Goal: Task Accomplishment & Management: Complete application form

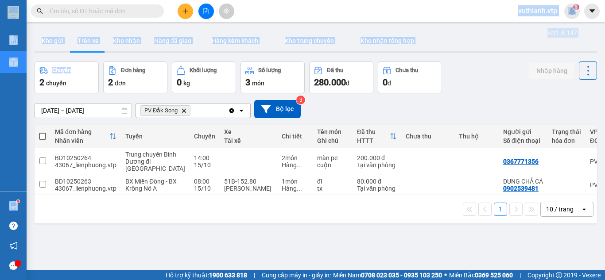
click at [132, 43] on button "Kho nhận" at bounding box center [126, 40] width 41 height 21
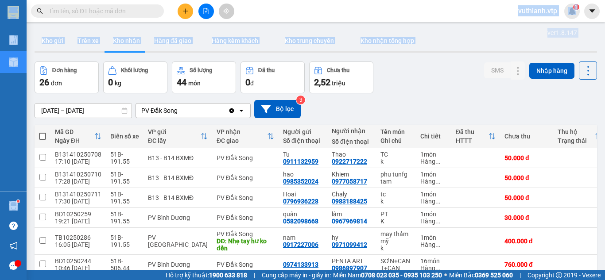
click at [90, 43] on button "Trên xe" at bounding box center [87, 40] width 35 height 21
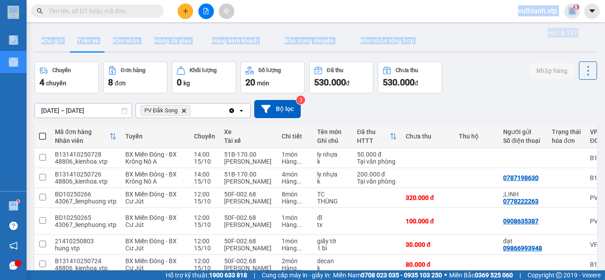
click at [124, 39] on button "Kho nhận" at bounding box center [126, 40] width 41 height 21
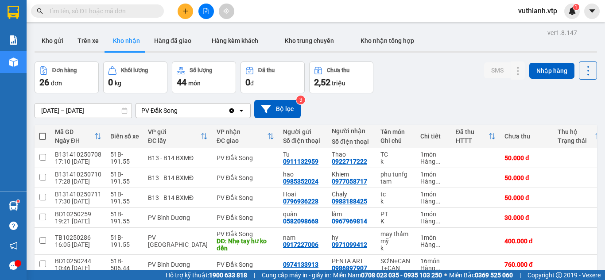
click at [394, 92] on div "Đơn hàng 26 đơn Khối lượng 0 kg Số lượng 44 món Đã thu 0 đ Chưa thu 2,52 triệu …" at bounding box center [316, 78] width 562 height 32
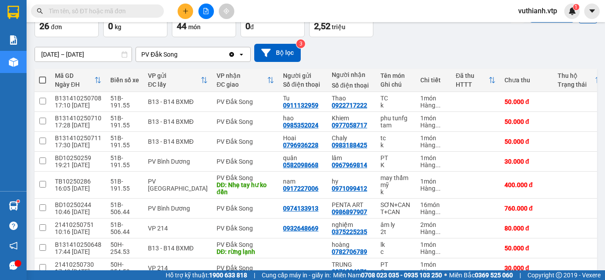
scroll to position [82, 0]
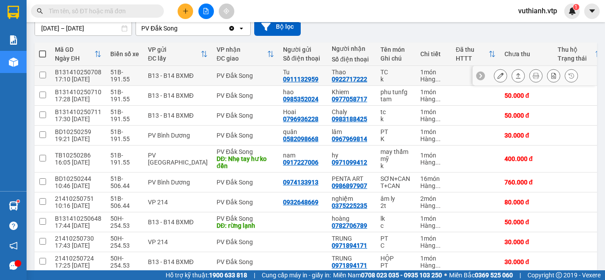
click at [497, 75] on icon at bounding box center [500, 76] width 6 height 6
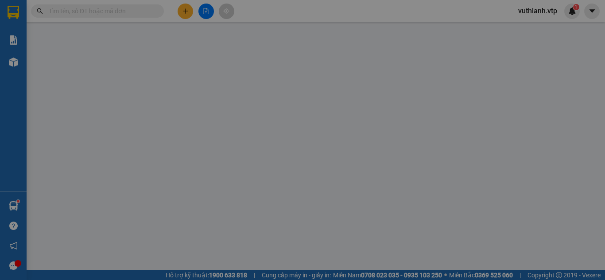
type input "0911132959"
type input "Tu"
type input "0922717222"
type input "Thao"
type input "0"
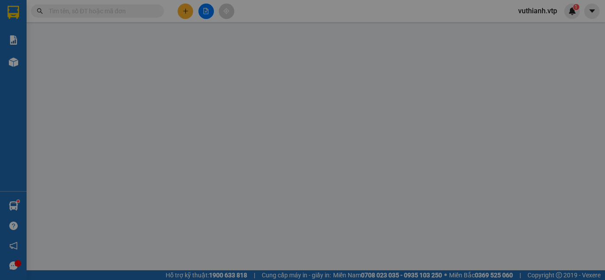
type input "50.000"
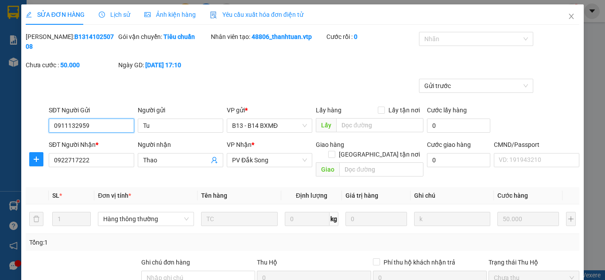
type input "2.500"
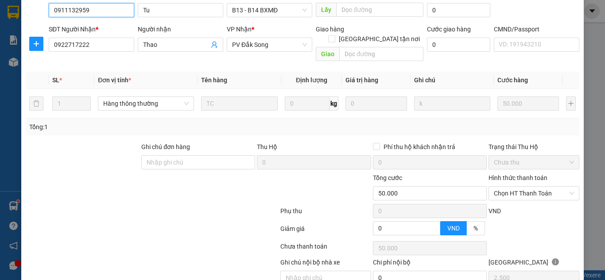
scroll to position [95, 0]
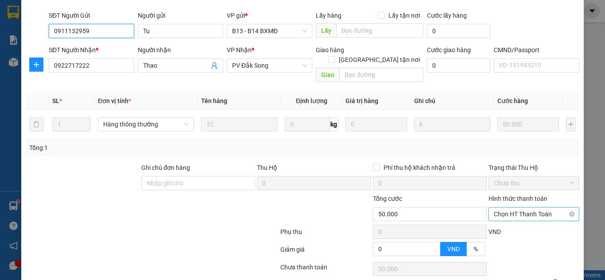
click at [523, 208] on span "Chọn HT Thanh Toán" at bounding box center [534, 214] width 80 height 13
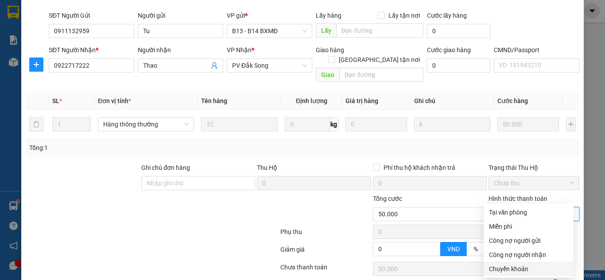
click at [503, 270] on div "Chuyển khoản" at bounding box center [528, 269] width 79 height 10
type input "0"
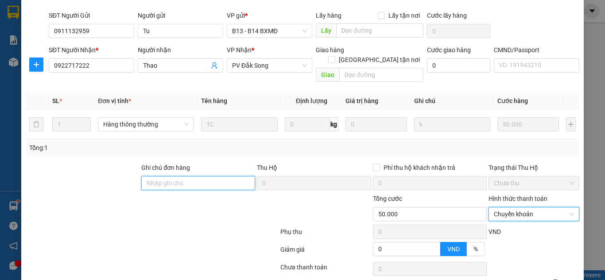
click at [209, 176] on input "Ghi chú đơn hàng" at bounding box center [198, 183] width 114 height 14
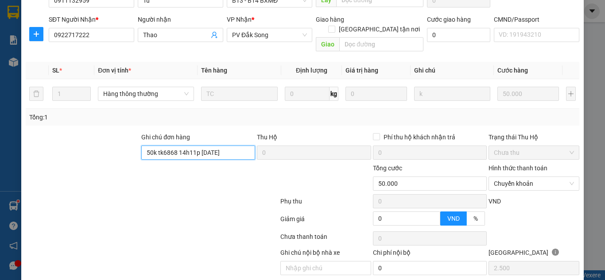
scroll to position [139, 0]
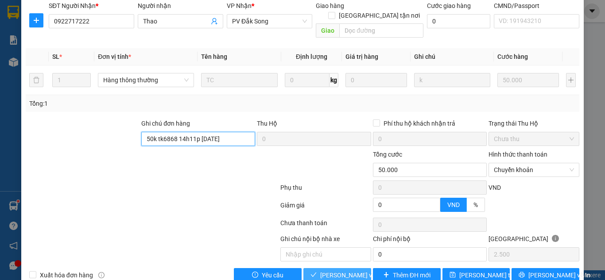
type input "50k tk6868 14h11p [DATE]"
click at [350, 271] on span "[PERSON_NAME] và Giao hàng" at bounding box center [362, 276] width 85 height 10
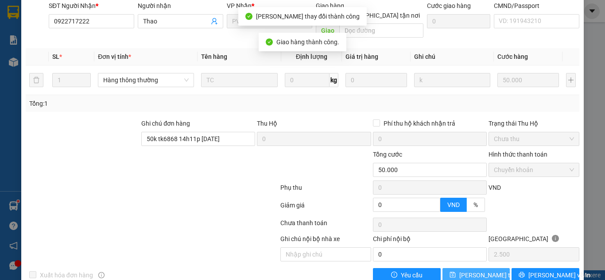
click at [464, 271] on span "[PERSON_NAME] thay đổi" at bounding box center [494, 276] width 71 height 10
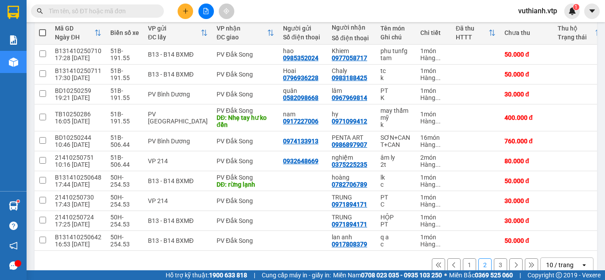
scroll to position [104, 0]
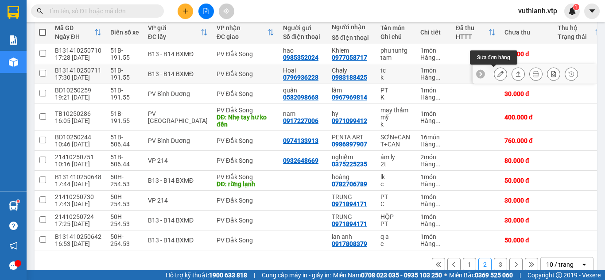
click at [494, 72] on button at bounding box center [500, 73] width 12 height 15
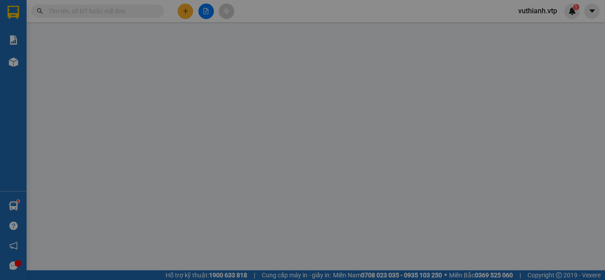
type input "0796936228"
type input "Hoai"
type input "0983188425"
type input "Chaly"
type input "0"
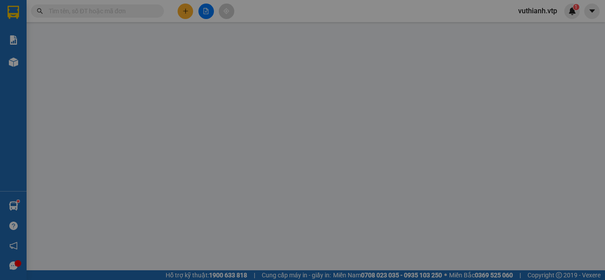
type input "50.000"
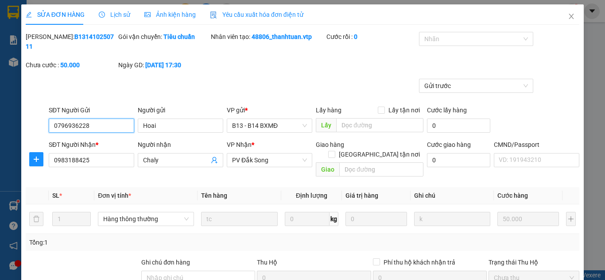
type input "2.500"
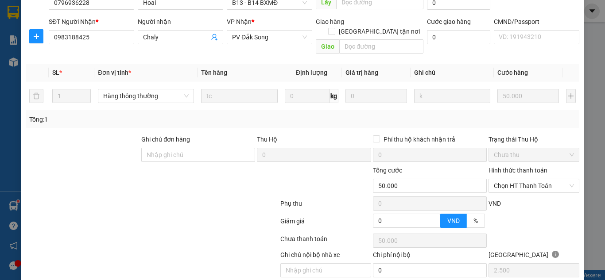
scroll to position [136, 0]
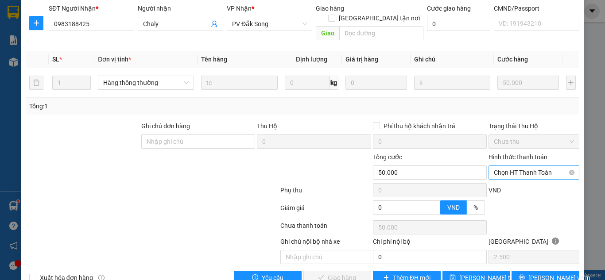
click at [540, 166] on span "Chọn HT Thanh Toán" at bounding box center [534, 172] width 80 height 13
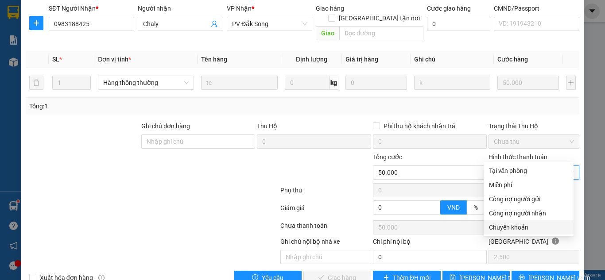
click at [507, 226] on div "Chuyển khoản" at bounding box center [528, 228] width 79 height 10
type input "0"
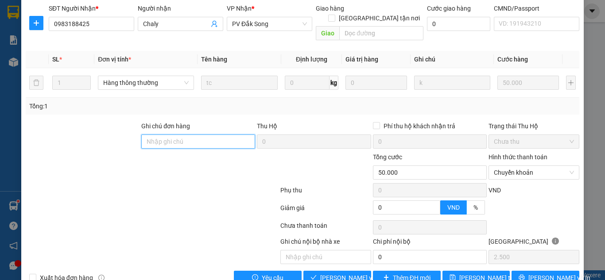
click at [230, 135] on input "Ghi chú đơn hàng" at bounding box center [198, 142] width 114 height 14
type input "5"
click at [562, 166] on span "Chuyển khoản" at bounding box center [534, 172] width 80 height 13
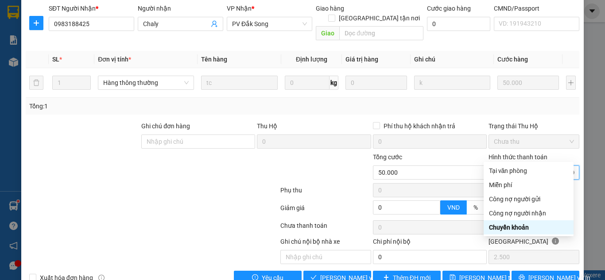
type input "50.000"
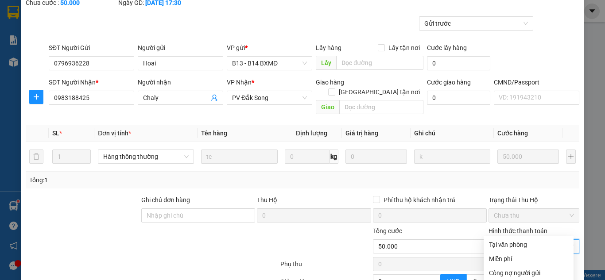
scroll to position [0, 0]
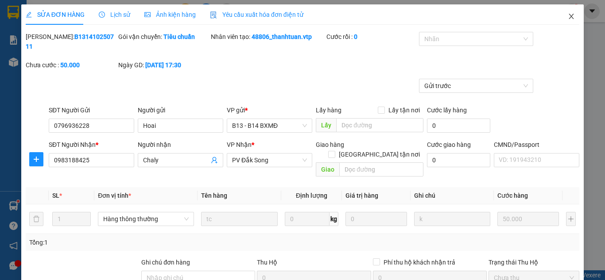
click at [561, 12] on span "Close" at bounding box center [571, 16] width 25 height 25
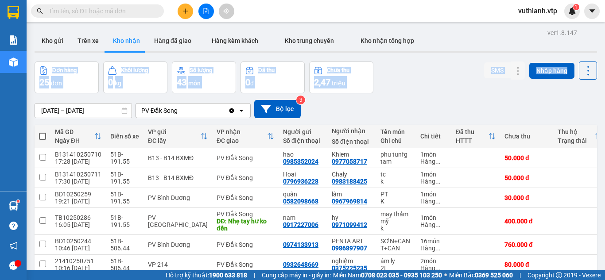
drag, startPoint x: 597, startPoint y: 48, endPoint x: 604, endPoint y: 85, distance: 37.1
click at [604, 85] on main "ver 1.8.147 Kho gửi Trên xe Kho nhận Hàng đã giao Hàng kèm khách Kho trung chuy…" at bounding box center [302, 135] width 605 height 271
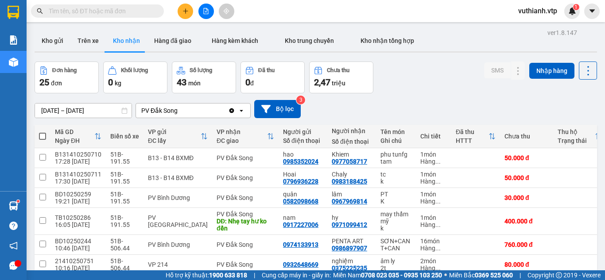
drag, startPoint x: 574, startPoint y: 98, endPoint x: 587, endPoint y: 95, distance: 13.6
click at [573, 98] on div "[DATE] – [DATE] Press the down arrow key to interact with the calendar and sele…" at bounding box center [316, 108] width 562 height 31
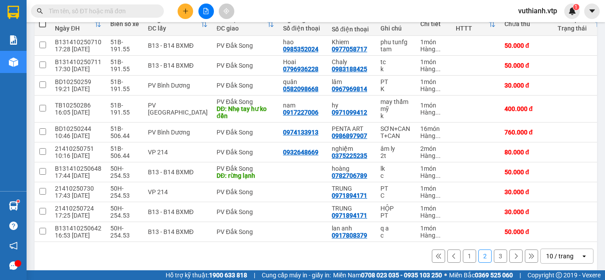
scroll to position [116, 0]
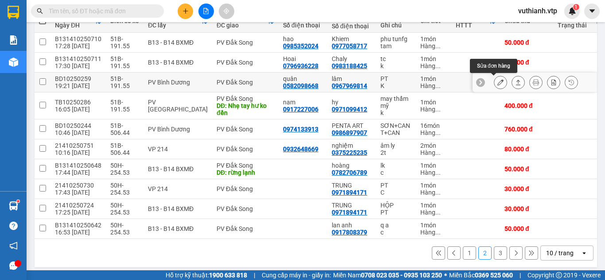
click at [497, 83] on icon at bounding box center [500, 82] width 6 height 6
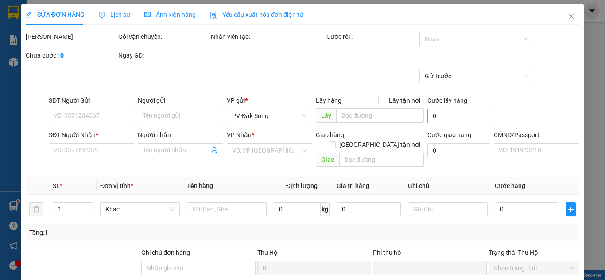
type input "0582098668"
type input "quân"
type input "0967969814"
type input "lâm"
type input "0"
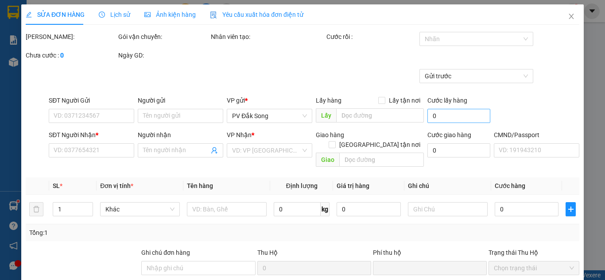
type input "30.000"
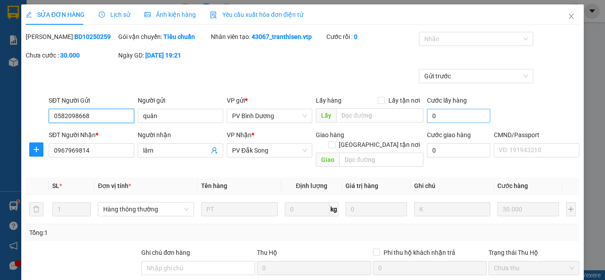
type input "1.500"
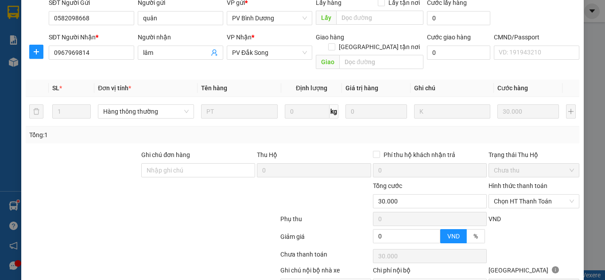
scroll to position [128, 0]
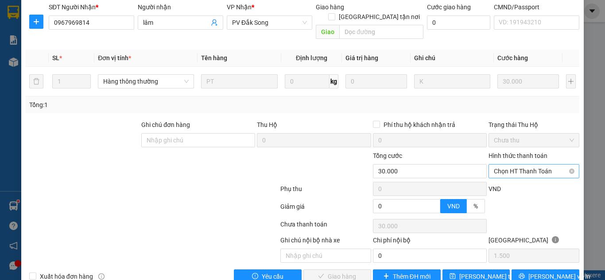
click at [537, 165] on span "Chọn HT Thanh Toán" at bounding box center [534, 171] width 80 height 13
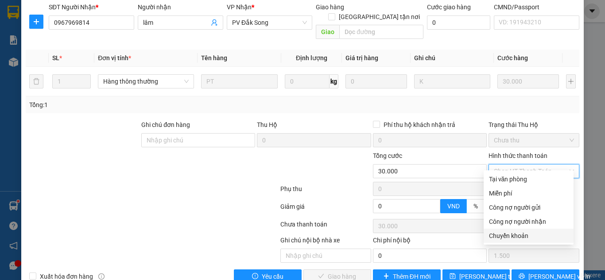
click at [496, 236] on div "Chuyển khoản" at bounding box center [528, 236] width 79 height 10
type input "0"
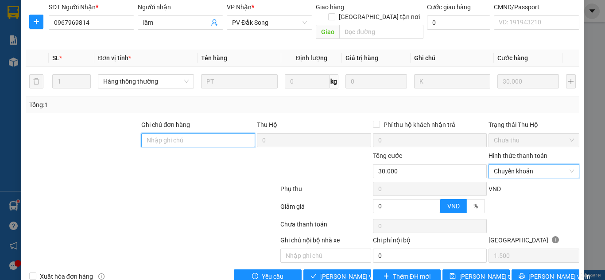
click at [229, 133] on input "Ghi chú đơn hàng" at bounding box center [198, 140] width 114 height 14
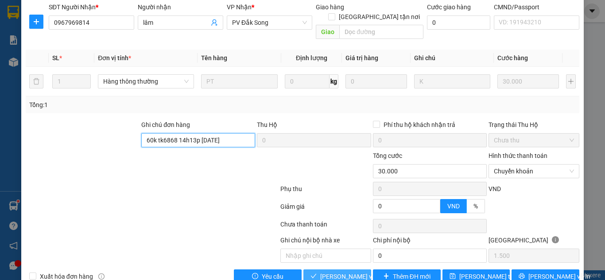
type input "60k tk6868 14h13p [DATE]"
click at [351, 272] on span "[PERSON_NAME] và Giao hàng" at bounding box center [362, 277] width 85 height 10
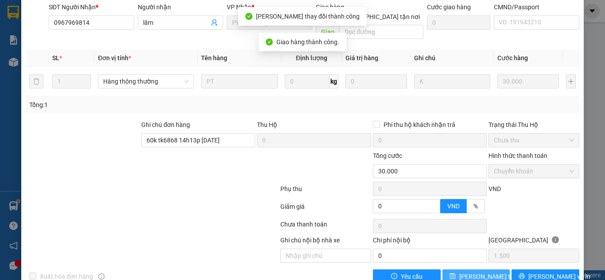
click at [465, 272] on span "[PERSON_NAME] thay đổi" at bounding box center [494, 277] width 71 height 10
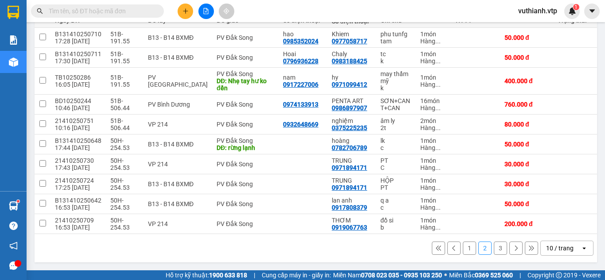
scroll to position [124, 0]
click at [463, 247] on button "1" at bounding box center [469, 248] width 13 height 13
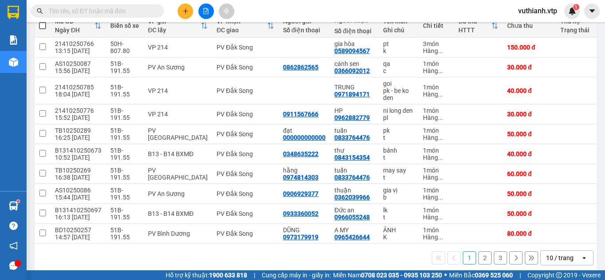
scroll to position [113, 0]
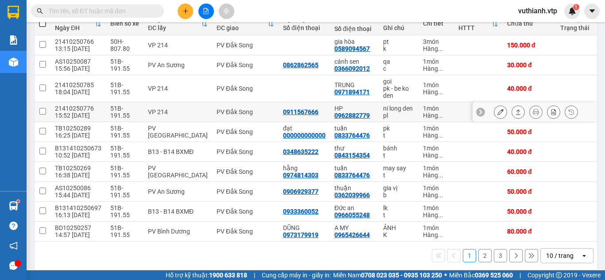
click at [497, 112] on icon at bounding box center [500, 112] width 6 height 6
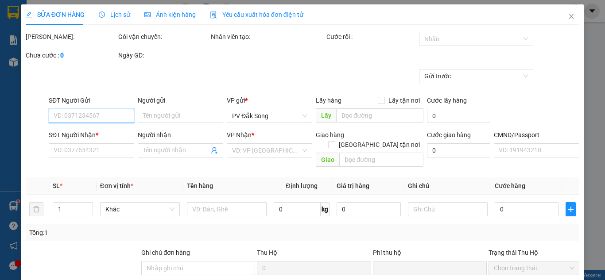
type input "0911567666"
type input "0962882779"
type input "HP"
type input "0"
type input "30.000"
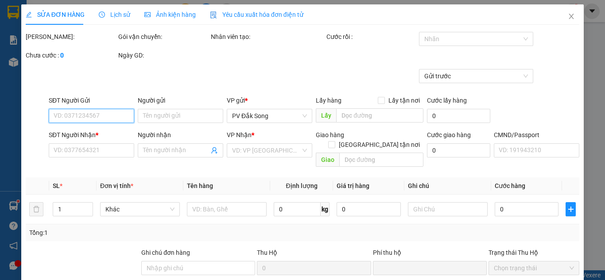
type input "30.000"
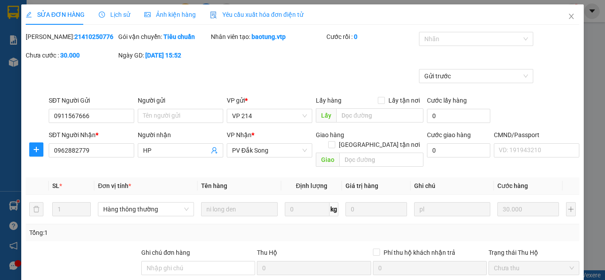
type input "1.500"
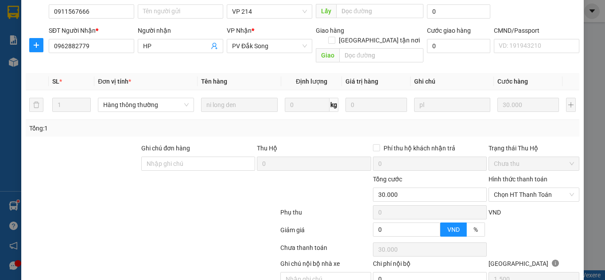
scroll to position [139, 0]
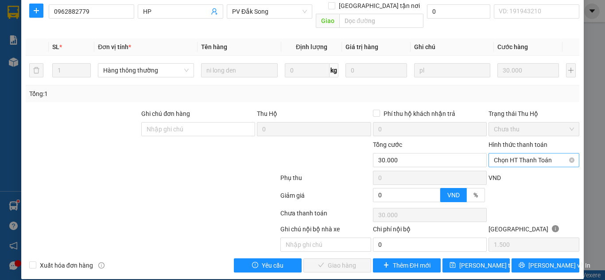
click at [519, 154] on span "Chọn HT Thanh Toán" at bounding box center [534, 160] width 80 height 13
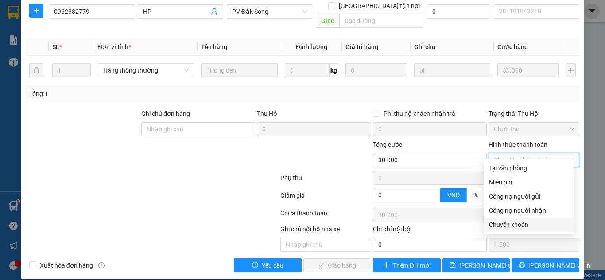
click at [515, 226] on div "Chuyển khoản" at bounding box center [528, 225] width 79 height 10
type input "0"
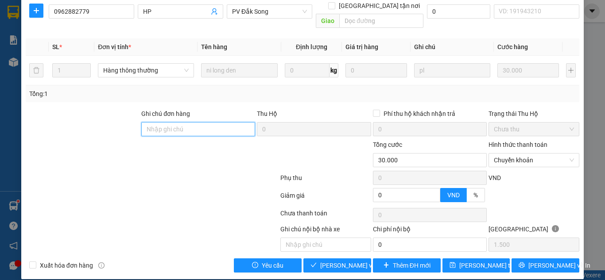
click at [229, 122] on input "Ghi chú đơn hàng" at bounding box center [198, 129] width 114 height 14
paste input "6"
click at [234, 123] on input "Ghi chú đơn hàng" at bounding box center [198, 129] width 114 height 14
type input "60k tk6868 15h13p [DATE]"
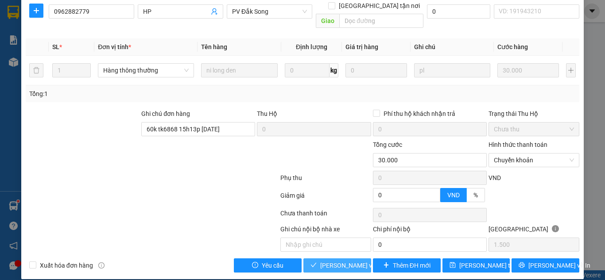
click at [333, 261] on span "[PERSON_NAME] và Giao hàng" at bounding box center [362, 266] width 85 height 10
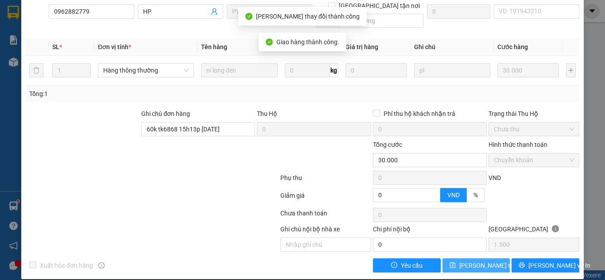
click at [457, 259] on button "[PERSON_NAME] thay đổi" at bounding box center [476, 266] width 68 height 14
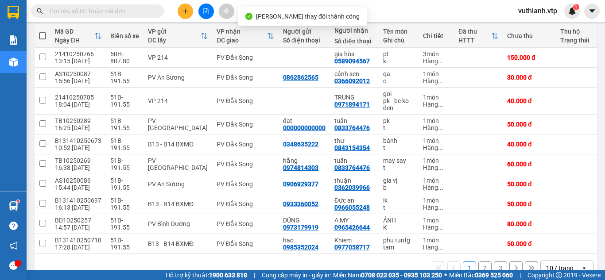
scroll to position [115, 0]
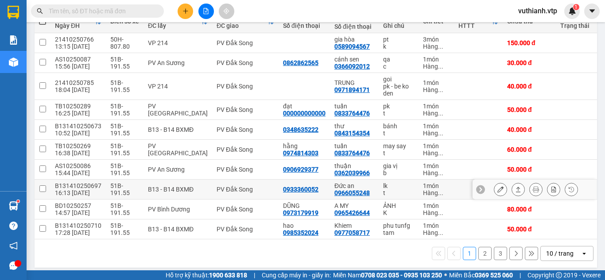
click at [497, 188] on icon at bounding box center [500, 189] width 6 height 6
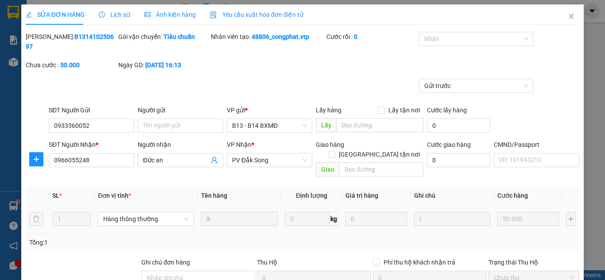
type input "0933360052"
type input "0966055248"
type input "Đức an"
type input "0"
type input "50.000"
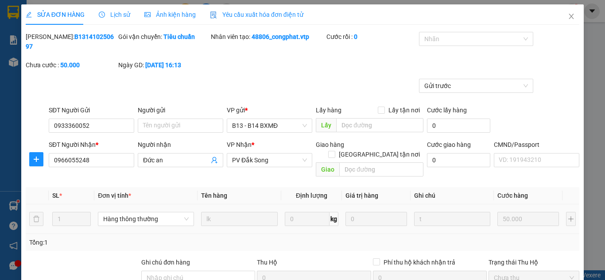
type input "50.000"
type input "2.500"
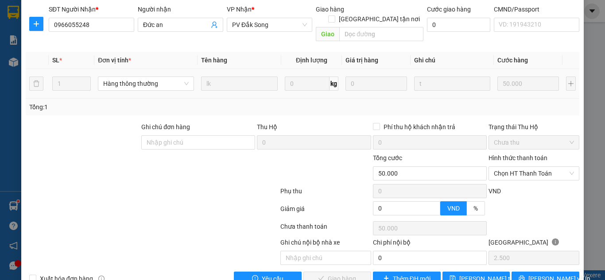
scroll to position [139, 0]
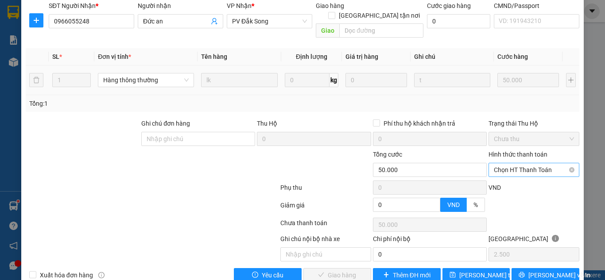
click at [534, 163] on span "Chọn HT Thanh Toán" at bounding box center [534, 169] width 80 height 13
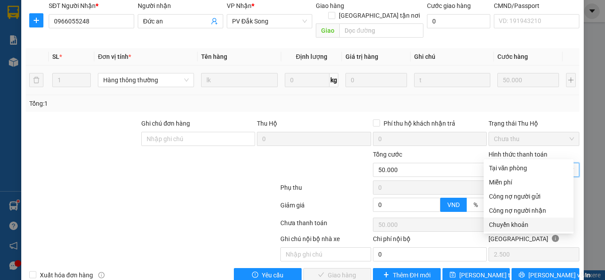
click at [511, 226] on div "Chuyển khoản" at bounding box center [528, 225] width 79 height 10
type input "0"
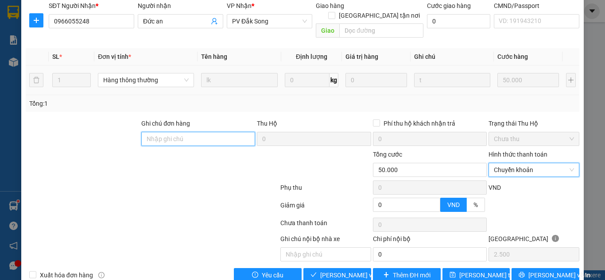
click at [231, 132] on input "Ghi chú đơn hàng" at bounding box center [198, 139] width 114 height 14
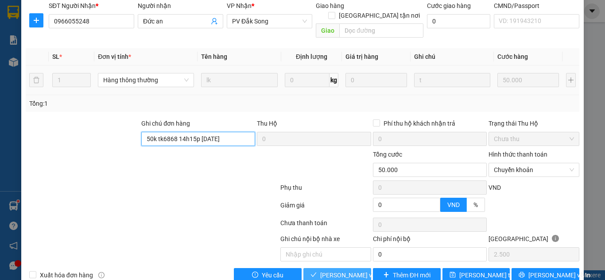
type input "50k tk6868 14h15p [DATE]"
click at [326, 271] on span "[PERSON_NAME] và Giao hàng" at bounding box center [362, 276] width 85 height 10
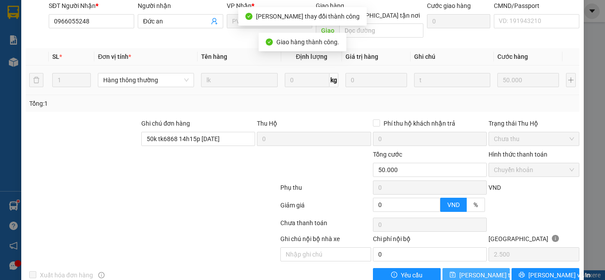
click at [476, 271] on span "[PERSON_NAME] thay đổi" at bounding box center [494, 276] width 71 height 10
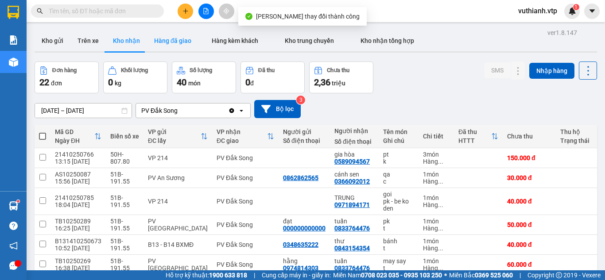
click at [163, 39] on button "Hàng đã giao" at bounding box center [172, 40] width 51 height 21
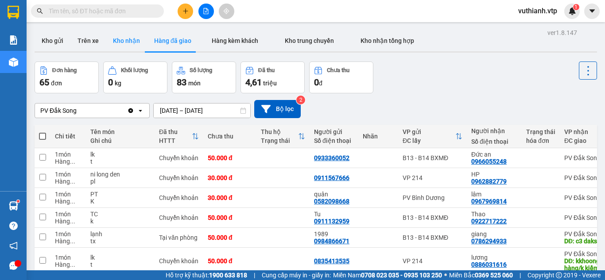
click at [132, 37] on button "Kho nhận" at bounding box center [126, 40] width 41 height 21
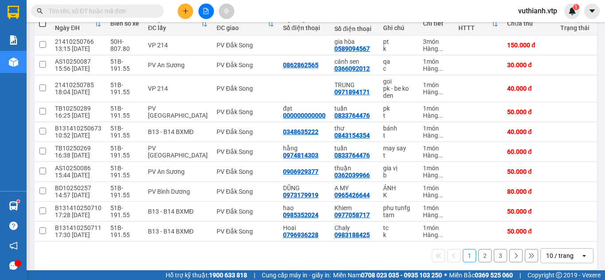
scroll to position [115, 0]
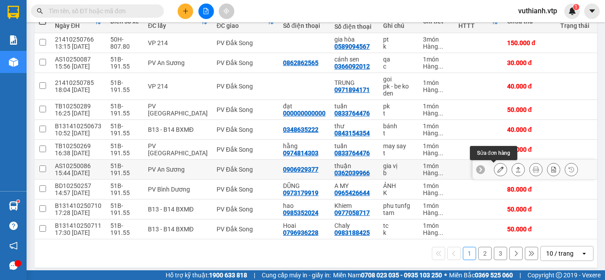
click at [497, 170] on icon at bounding box center [500, 169] width 6 height 6
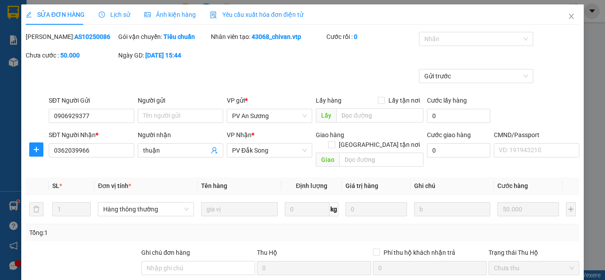
type input "0906929377"
type input "0362039966"
type input "thuận"
type input "0"
type input "50.000"
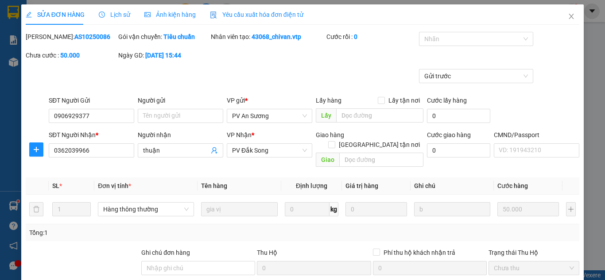
type input "50.000"
type input "2.500"
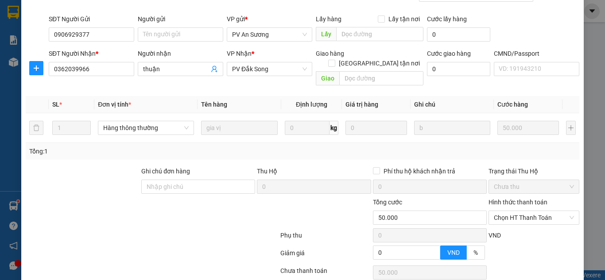
scroll to position [139, 0]
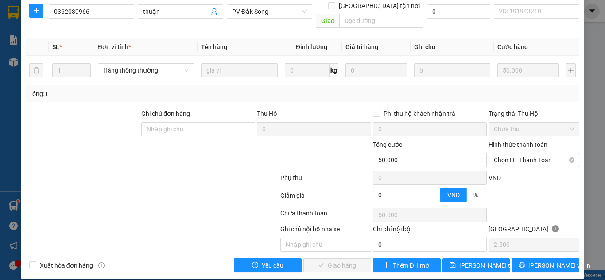
click at [543, 154] on span "Chọn HT Thanh Toán" at bounding box center [534, 160] width 80 height 13
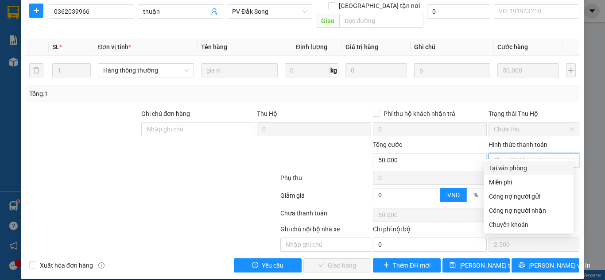
click at [530, 170] on div "Tại văn phòng" at bounding box center [528, 168] width 79 height 10
type input "0"
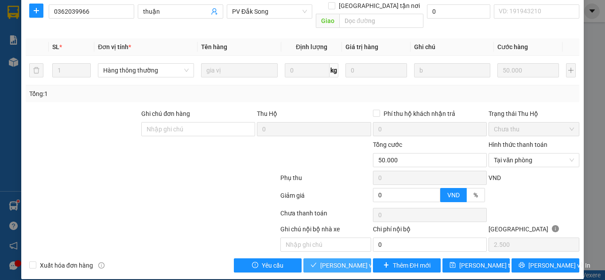
click at [346, 261] on span "[PERSON_NAME] và Giao hàng" at bounding box center [362, 266] width 85 height 10
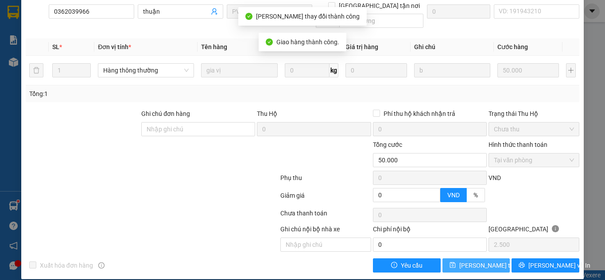
click at [475, 261] on span "[PERSON_NAME] thay đổi" at bounding box center [494, 266] width 71 height 10
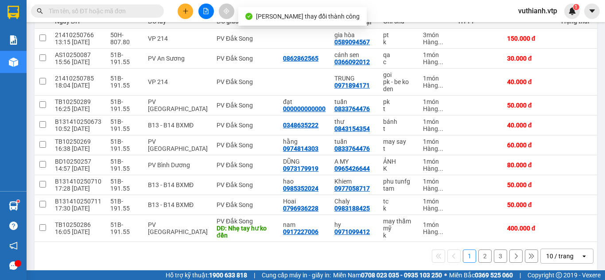
scroll to position [131, 0]
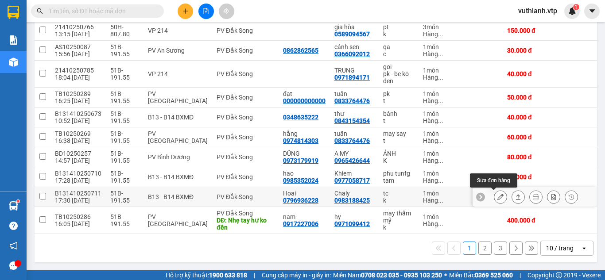
click at [497, 194] on icon at bounding box center [500, 197] width 6 height 6
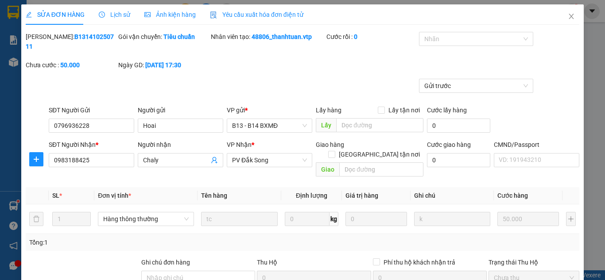
type input "0796936228"
type input "Hoai"
type input "0983188425"
type input "Chaly"
type input "0"
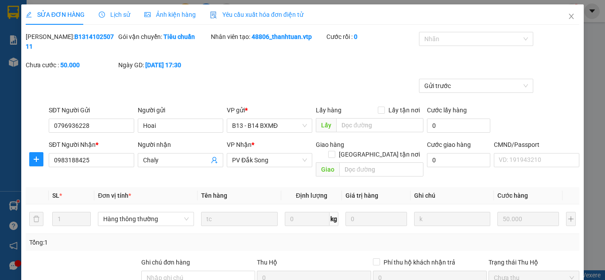
type input "50.000"
type input "2.500"
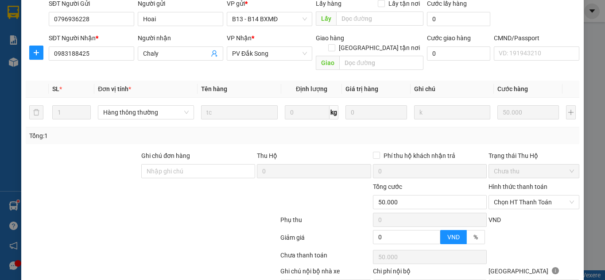
scroll to position [139, 0]
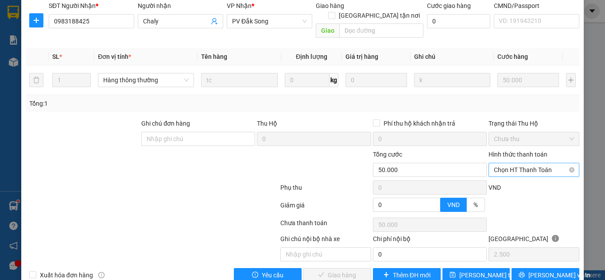
click at [533, 163] on span "Chọn HT Thanh Toán" at bounding box center [534, 169] width 80 height 13
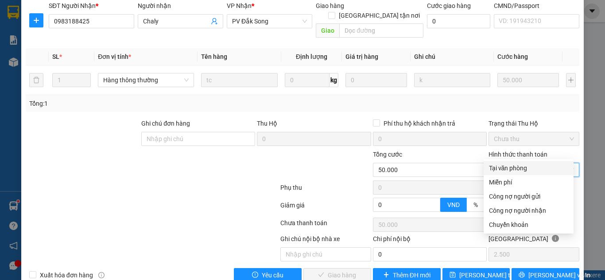
click at [515, 165] on div "Tại văn phòng" at bounding box center [528, 168] width 79 height 10
type input "0"
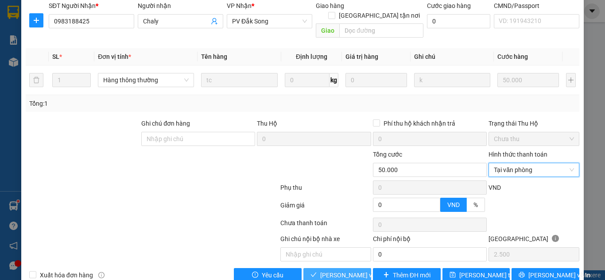
click at [343, 271] on span "[PERSON_NAME] và Giao hàng" at bounding box center [362, 276] width 85 height 10
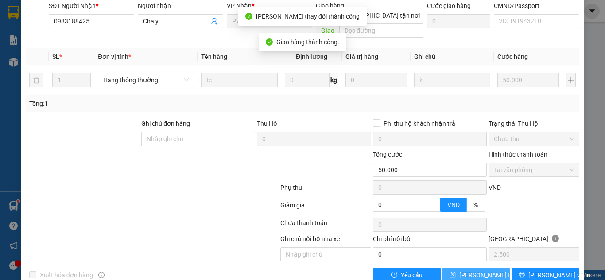
click at [472, 271] on span "[PERSON_NAME] thay đổi" at bounding box center [494, 276] width 71 height 10
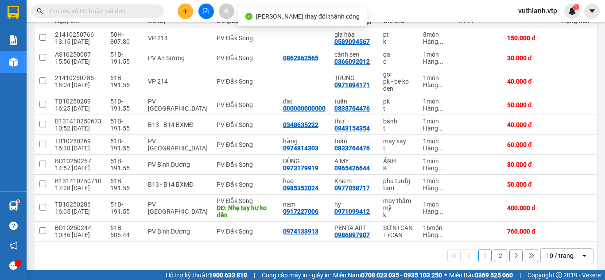
scroll to position [131, 0]
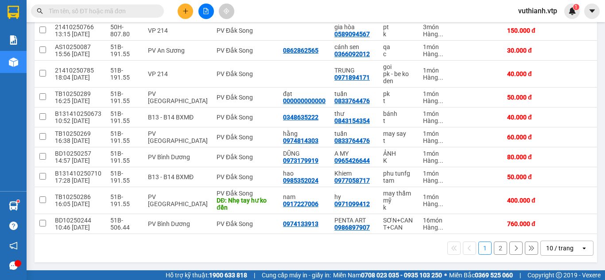
click at [495, 247] on button "2" at bounding box center [500, 248] width 13 height 13
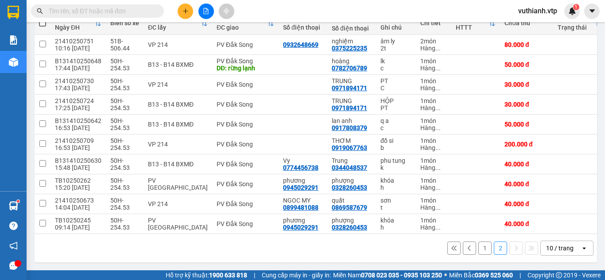
scroll to position [117, 0]
click at [480, 248] on button "1" at bounding box center [484, 248] width 13 height 13
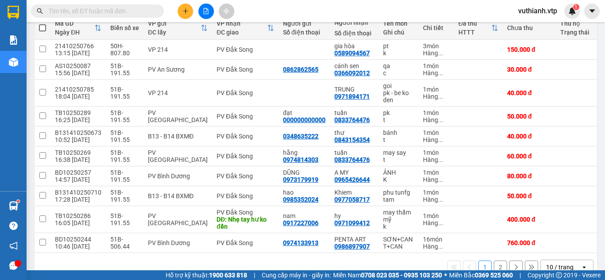
scroll to position [108, 0]
